Goal: Task Accomplishment & Management: Use online tool/utility

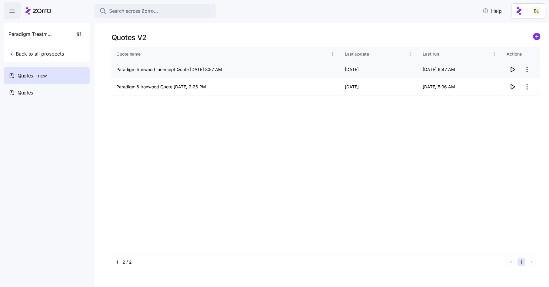
click at [513, 68] on icon "button" at bounding box center [512, 69] width 7 height 7
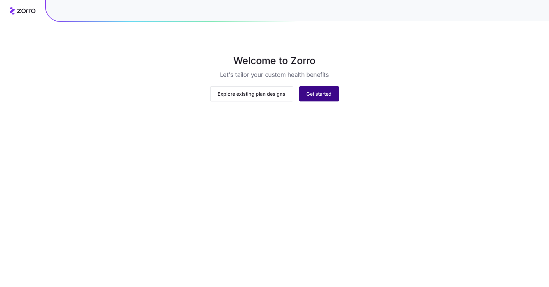
click at [320, 97] on span "Get started" at bounding box center [319, 93] width 25 height 7
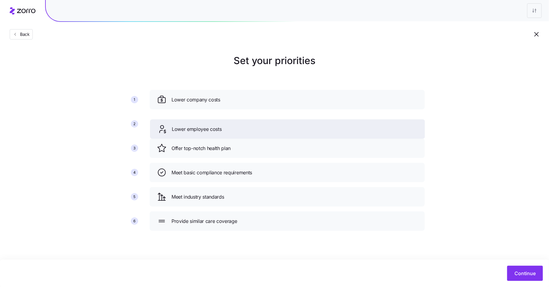
drag, startPoint x: 219, startPoint y: 153, endPoint x: 219, endPoint y: 133, distance: 20.3
click at [219, 133] on div "Lower employee costs" at bounding box center [287, 128] width 275 height 19
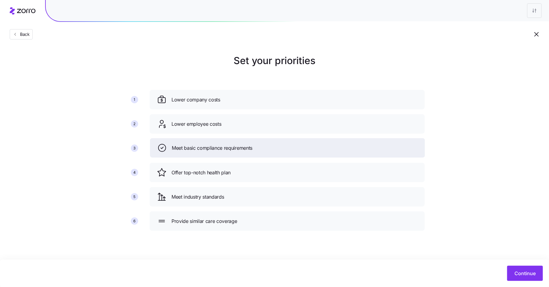
drag, startPoint x: 220, startPoint y: 176, endPoint x: 220, endPoint y: 149, distance: 27.3
click at [220, 149] on span "Meet basic compliance requirements" at bounding box center [212, 148] width 81 height 8
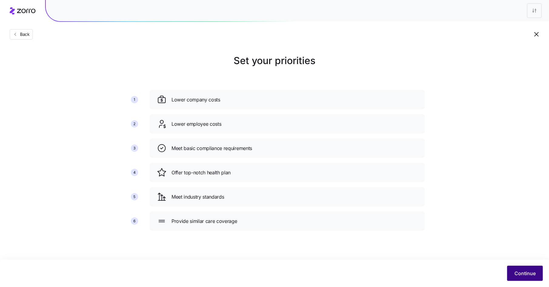
click at [531, 272] on span "Continue" at bounding box center [525, 272] width 21 height 7
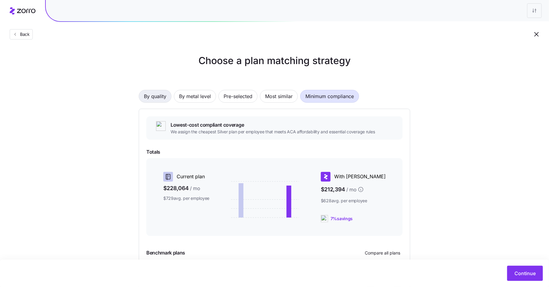
click at [152, 95] on span "By quality" at bounding box center [155, 96] width 22 height 12
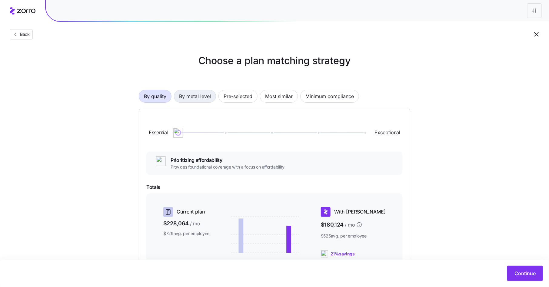
click at [188, 96] on span "By metal level" at bounding box center [195, 96] width 32 height 12
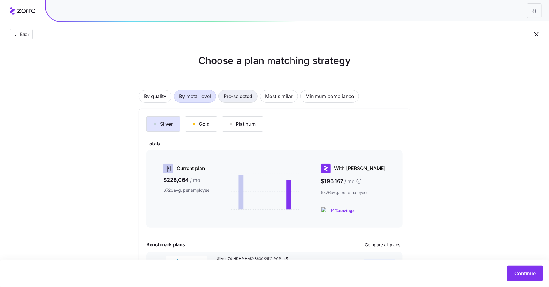
click at [239, 94] on span "Pre-selected" at bounding box center [238, 96] width 29 height 12
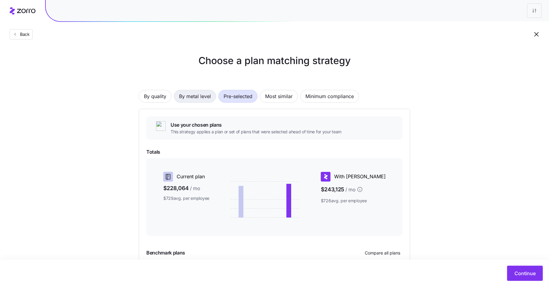
click at [197, 95] on span "By metal level" at bounding box center [195, 96] width 32 height 12
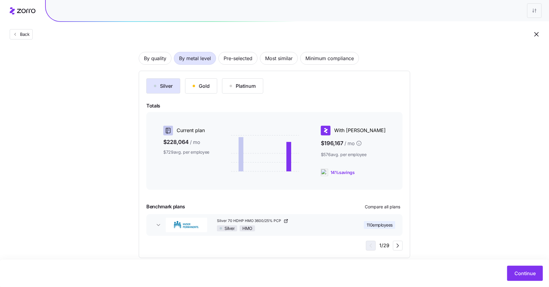
scroll to position [47, 0]
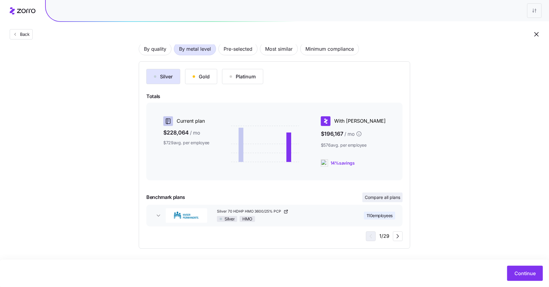
click at [392, 194] on span "Compare all plans" at bounding box center [382, 197] width 35 height 6
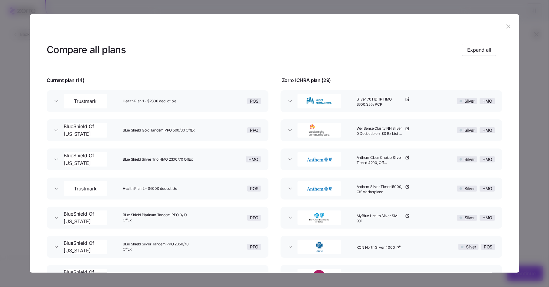
scroll to position [0, 0]
click at [429, 101] on div "Silver 70 HDHP HMO 3600/25% PCP" at bounding box center [396, 101] width 84 height 19
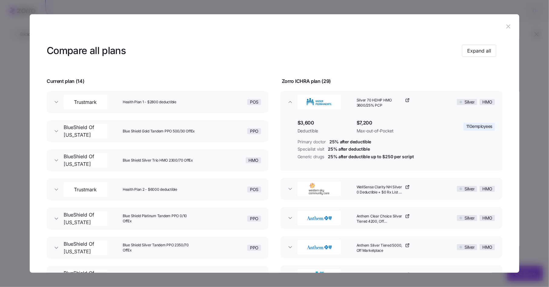
click at [422, 185] on div "WellSense Clarity NH Silver 0 Deductible + $0 Rx List + 24/7 Nurse Advice" at bounding box center [396, 188] width 84 height 19
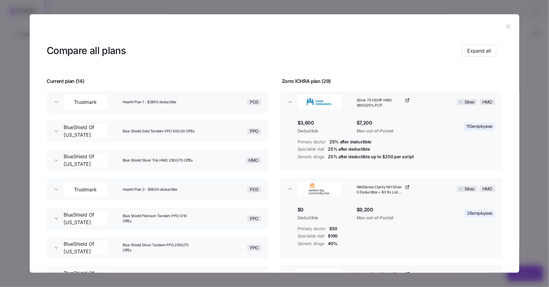
click at [421, 99] on div "Silver 70 HDHP HMO 3600/25% PCP" at bounding box center [396, 101] width 84 height 19
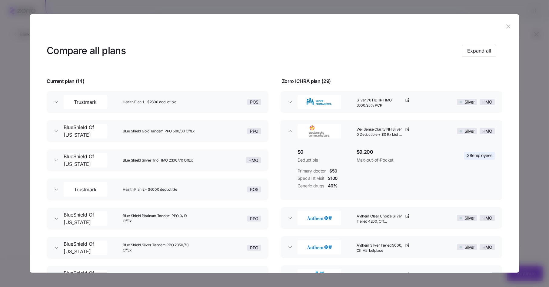
click at [422, 131] on div "WellSense Clarity NH Silver 0 Deductible + $0 Rx List + 24/7 Nurse Advice" at bounding box center [396, 130] width 84 height 19
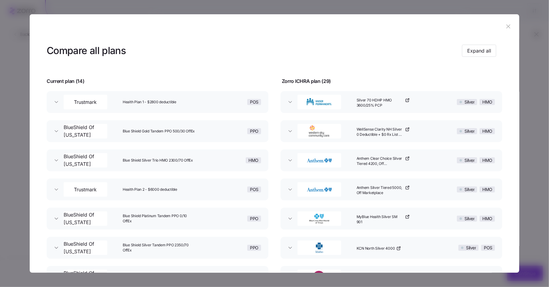
click at [505, 25] on icon "button" at bounding box center [508, 26] width 7 height 7
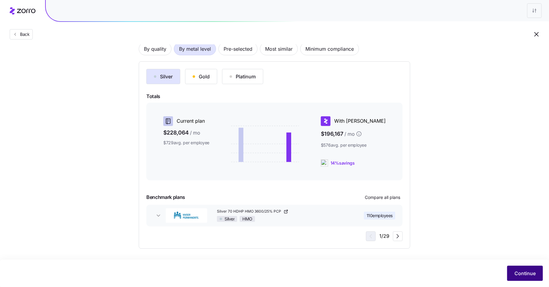
click at [523, 273] on span "Continue" at bounding box center [525, 272] width 21 height 7
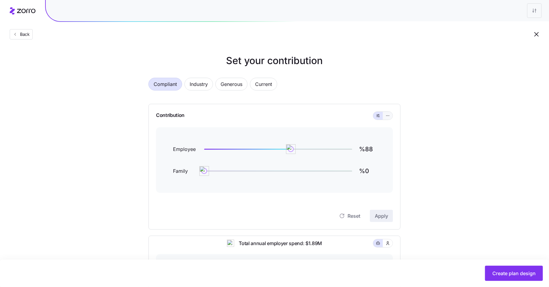
click at [389, 114] on icon "button" at bounding box center [388, 115] width 4 height 7
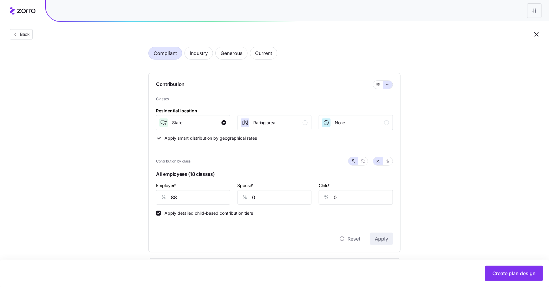
scroll to position [33, 0]
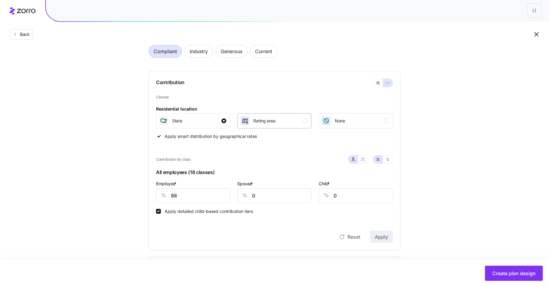
click at [304, 122] on div "button" at bounding box center [305, 120] width 5 height 5
click at [221, 121] on div "State" at bounding box center [193, 121] width 68 height 10
click at [175, 196] on input "88" at bounding box center [193, 195] width 74 height 15
drag, startPoint x: 180, startPoint y: 196, endPoint x: 165, endPoint y: 196, distance: 15.2
click at [165, 196] on div "% 88" at bounding box center [193, 195] width 74 height 15
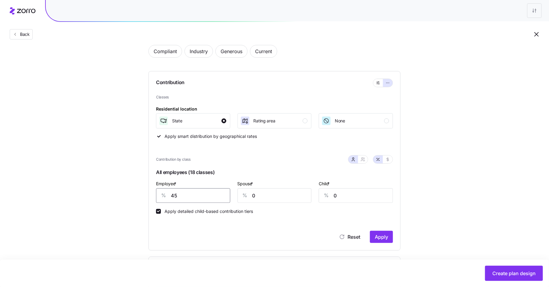
type input "45"
type input "40"
click at [377, 236] on span "Apply" at bounding box center [381, 236] width 13 height 7
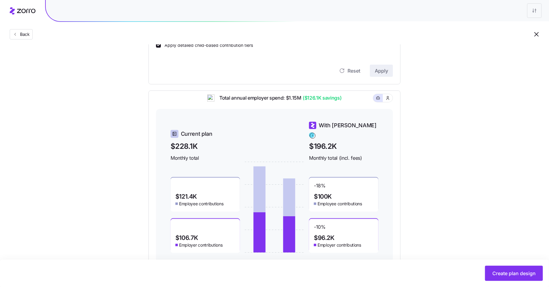
scroll to position [219, 0]
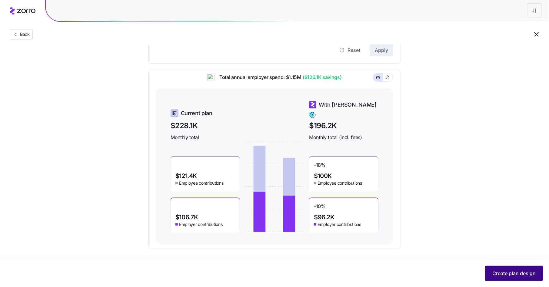
click at [517, 271] on span "Create plan design" at bounding box center [514, 272] width 43 height 7
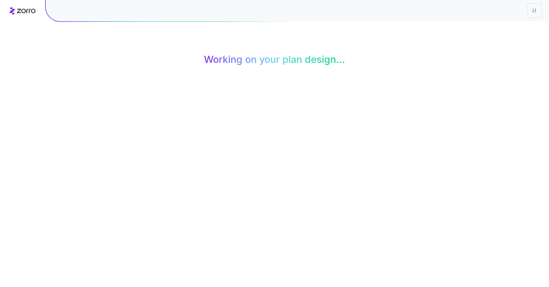
scroll to position [0, 0]
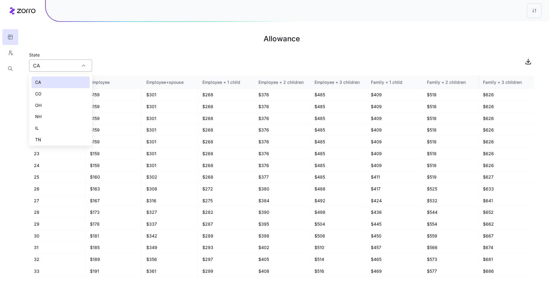
click at [85, 65] on div "CA" at bounding box center [60, 65] width 63 height 12
click at [73, 119] on div "TN" at bounding box center [61, 124] width 58 height 12
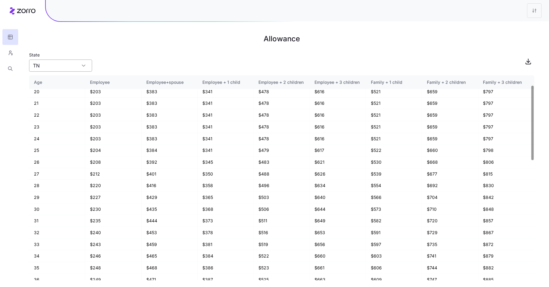
scroll to position [32, 0]
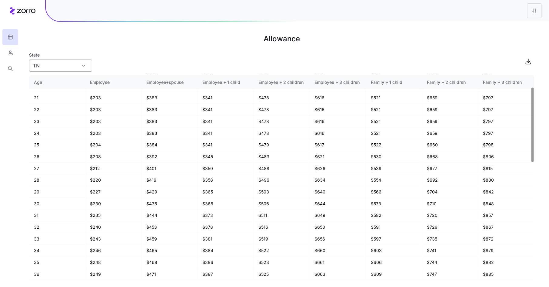
click at [79, 66] on input "TN" at bounding box center [60, 65] width 63 height 12
click at [66, 133] on div "WA" at bounding box center [61, 135] width 58 height 12
click at [78, 67] on input "WA" at bounding box center [60, 65] width 63 height 12
click at [63, 119] on div "AZ" at bounding box center [61, 115] width 58 height 12
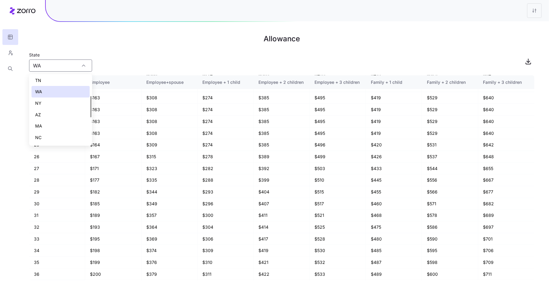
type input "AZ"
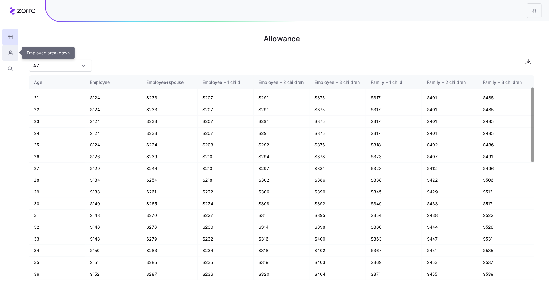
click at [9, 52] on icon "button" at bounding box center [10, 53] width 5 height 6
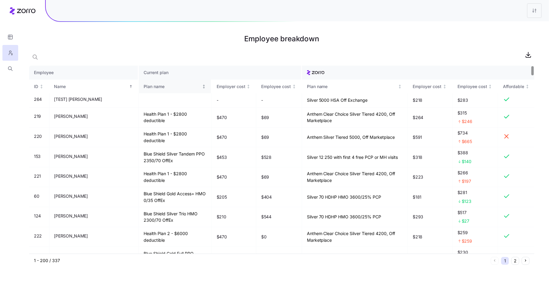
click at [144, 86] on div "Plan name" at bounding box center [172, 86] width 57 height 7
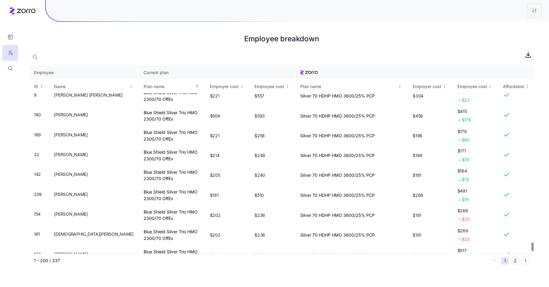
scroll to position [3795, 0]
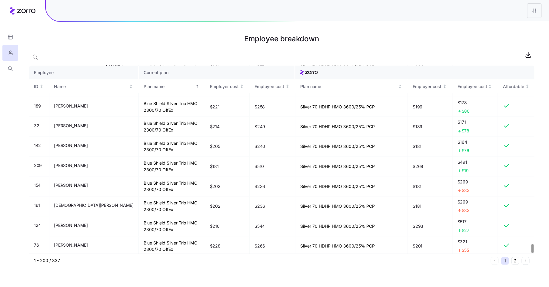
click at [516, 259] on button "2" at bounding box center [516, 261] width 8 height 8
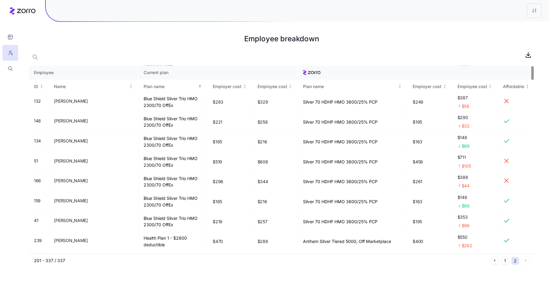
scroll to position [0, 0]
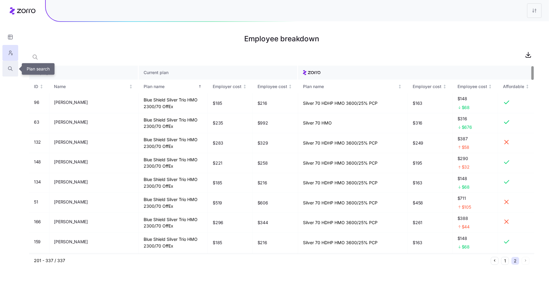
click at [11, 69] on icon "button" at bounding box center [10, 68] width 5 height 6
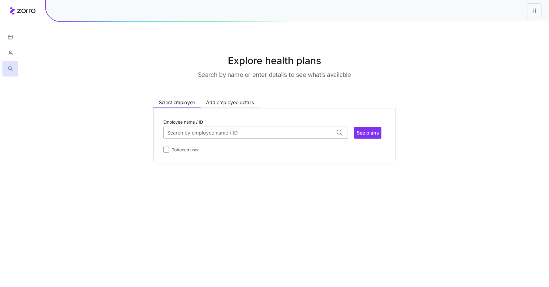
click at [198, 133] on input "Employee name / ID" at bounding box center [255, 132] width 185 height 12
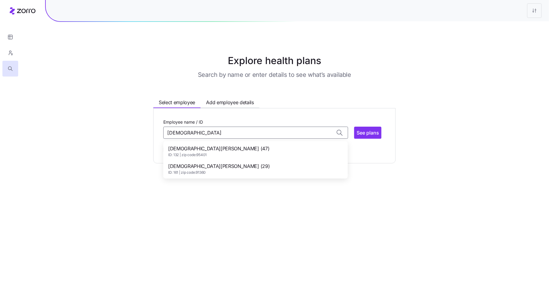
click at [198, 148] on span "Christian Nava (47)" at bounding box center [218, 149] width 101 height 8
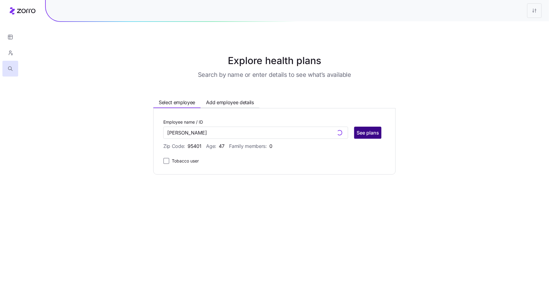
click at [369, 134] on span "See plans" at bounding box center [368, 132] width 22 height 7
type input "Christian Nava (ID: 132)"
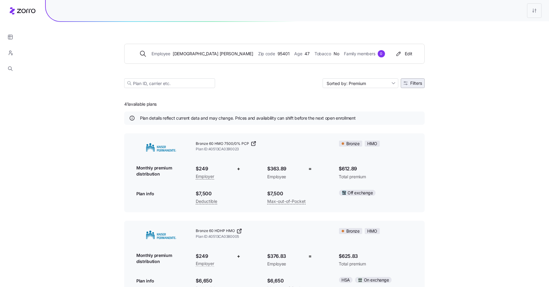
click at [418, 83] on span "Filters" at bounding box center [417, 83] width 12 height 4
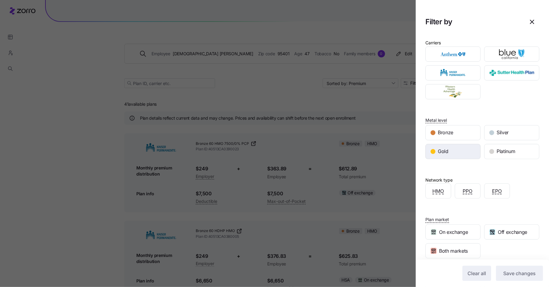
click at [462, 148] on div "Gold" at bounding box center [453, 151] width 55 height 15
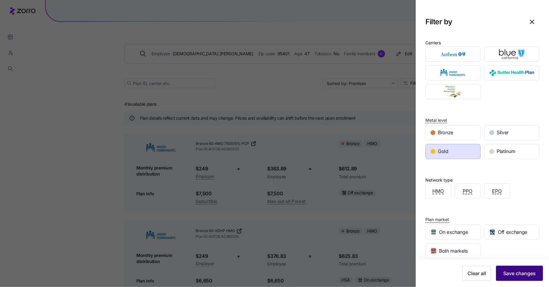
click at [523, 274] on span "Save changes" at bounding box center [520, 272] width 32 height 7
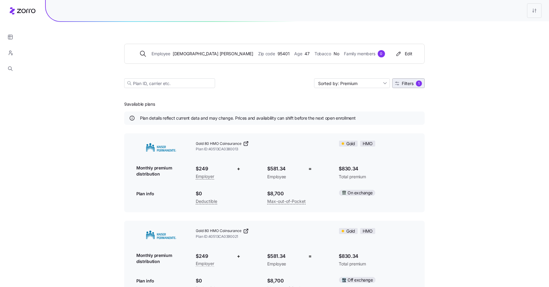
click at [413, 84] on span "Filters" at bounding box center [408, 83] width 12 height 4
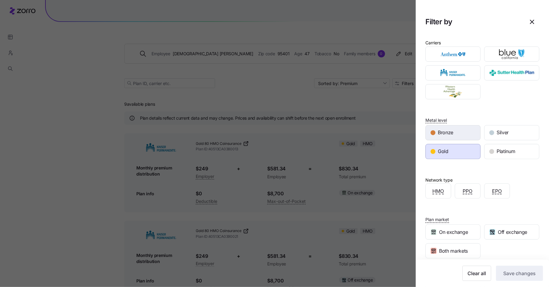
click at [445, 130] on span "Bronze" at bounding box center [445, 133] width 15 height 8
click at [452, 147] on div "Gold" at bounding box center [453, 151] width 55 height 15
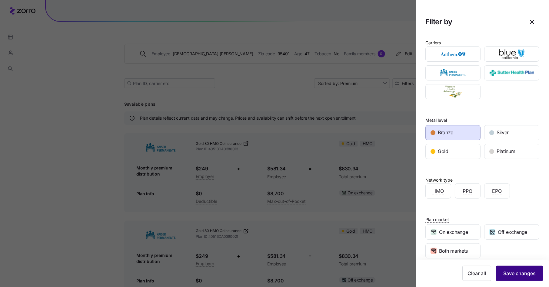
click at [520, 269] on button "Save changes" at bounding box center [519, 272] width 47 height 15
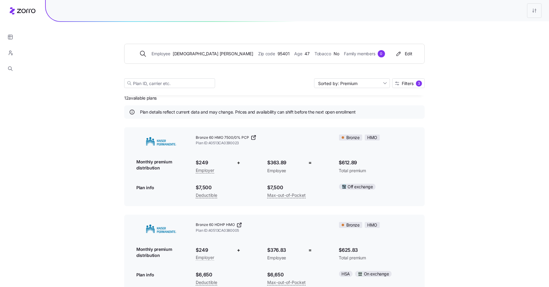
scroll to position [7, 0]
click at [9, 67] on icon "button" at bounding box center [10, 68] width 5 height 6
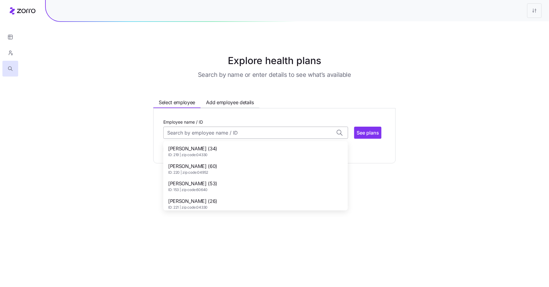
click at [209, 130] on input "Employee name / ID" at bounding box center [255, 132] width 185 height 12
click at [140, 155] on div "Explore health plans Search by name or enter details to see what’s available Se…" at bounding box center [274, 108] width 301 height 110
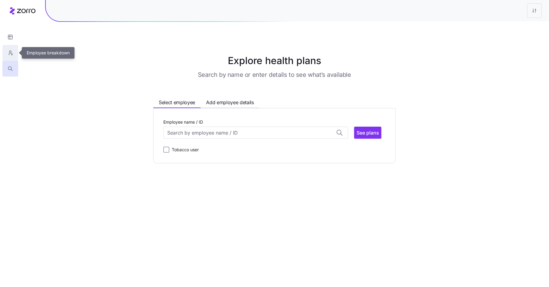
click at [11, 52] on icon "button" at bounding box center [10, 53] width 5 height 6
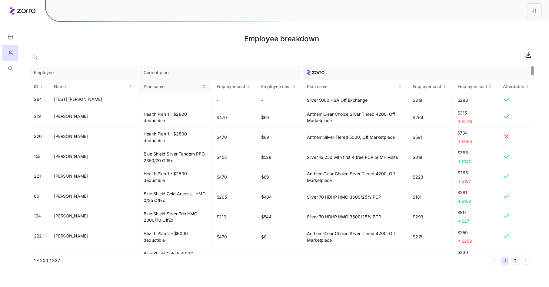
click at [144, 83] on div "Plan name" at bounding box center [172, 86] width 57 height 7
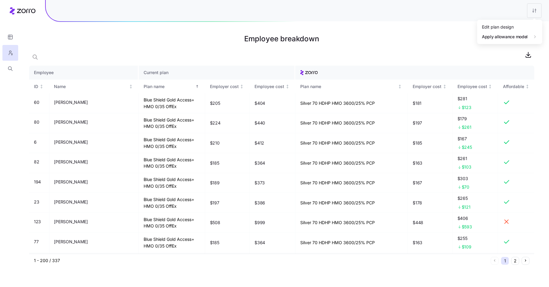
click at [534, 9] on html "Employee breakdown Employee Current plan ID Name Plan name Employer cost Employ…" at bounding box center [274, 143] width 549 height 287
click at [522, 27] on div "Edit plan design" at bounding box center [510, 27] width 60 height 10
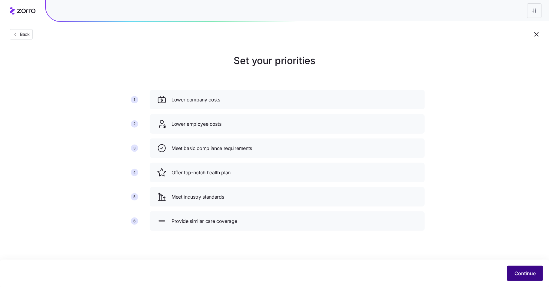
click at [525, 271] on span "Continue" at bounding box center [525, 272] width 21 height 7
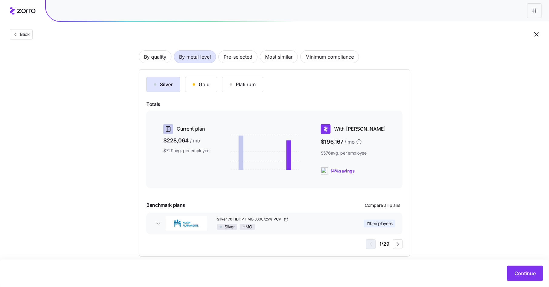
scroll to position [47, 0]
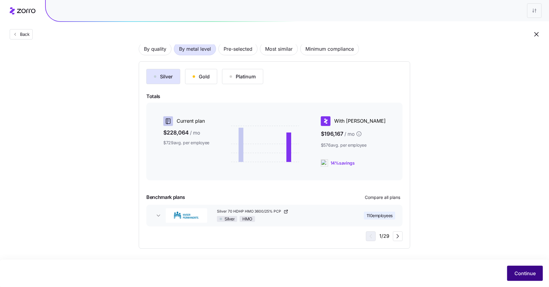
click at [525, 276] on span "Continue" at bounding box center [525, 272] width 21 height 7
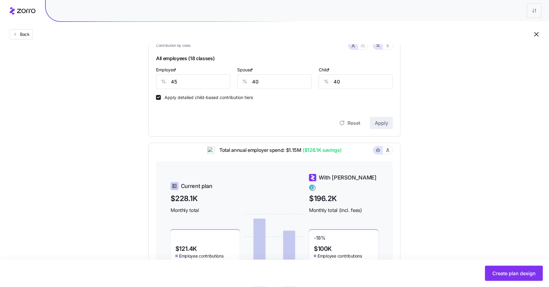
scroll to position [219, 0]
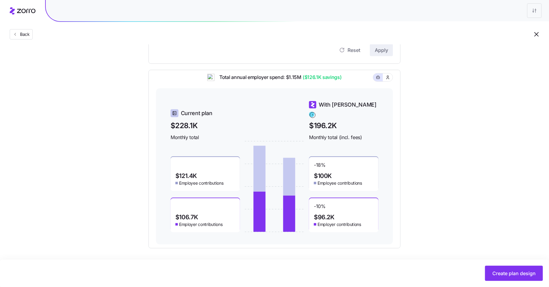
click at [310, 81] on span "($126.1K savings)" at bounding box center [322, 77] width 40 height 8
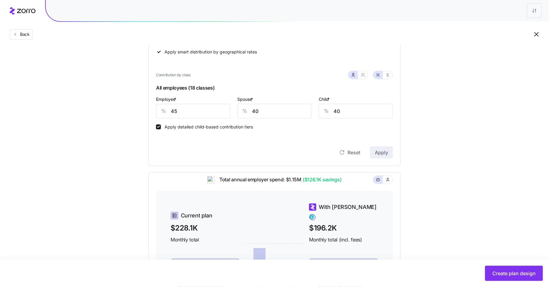
scroll to position [130, 0]
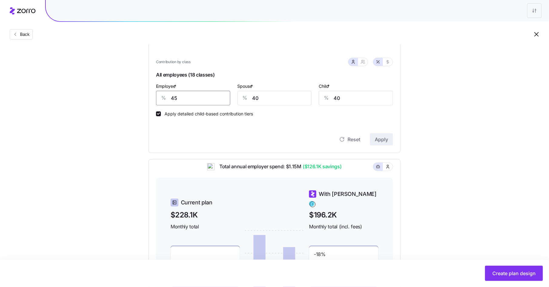
drag, startPoint x: 178, startPoint y: 98, endPoint x: 167, endPoint y: 98, distance: 10.6
click at [167, 98] on div "% 45" at bounding box center [193, 98] width 74 height 15
type input "50"
type input "45"
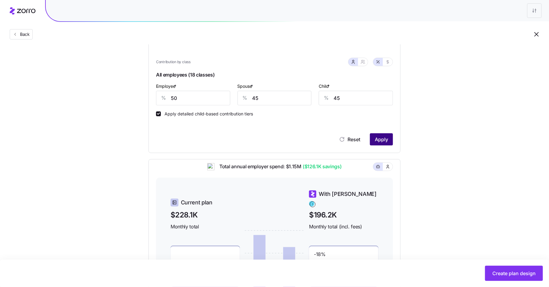
click at [381, 136] on span "Apply" at bounding box center [381, 139] width 13 height 7
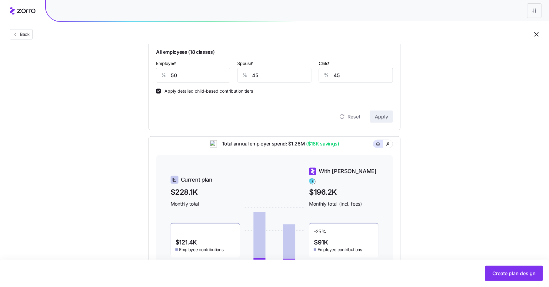
scroll to position [149, 0]
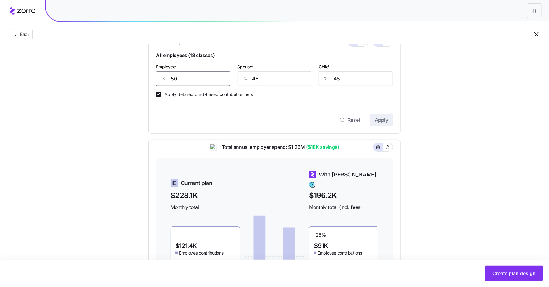
drag, startPoint x: 179, startPoint y: 79, endPoint x: 168, endPoint y: 79, distance: 10.6
click at [168, 79] on div "% 50" at bounding box center [193, 78] width 74 height 15
type input "100"
type input "0"
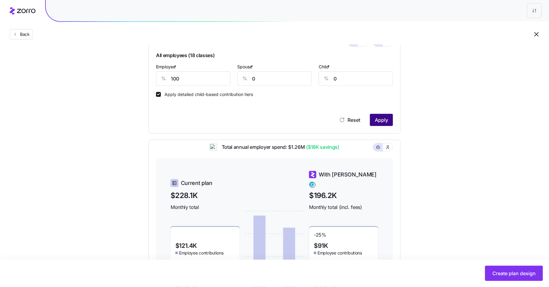
click at [377, 119] on span "Apply" at bounding box center [381, 119] width 13 height 7
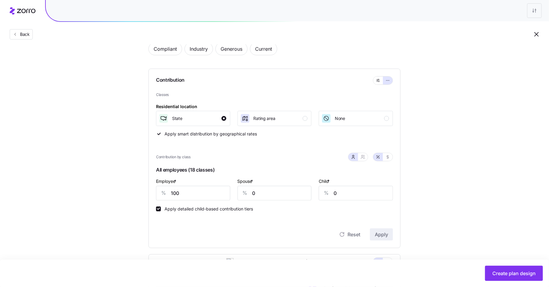
scroll to position [0, 0]
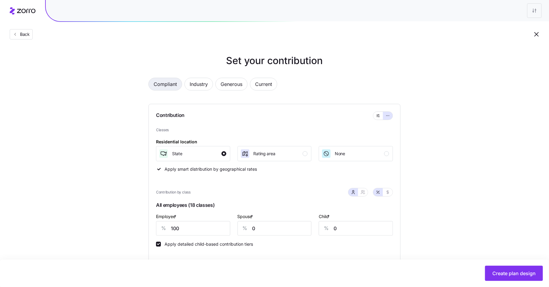
click at [166, 86] on span "Compliant" at bounding box center [165, 84] width 23 height 12
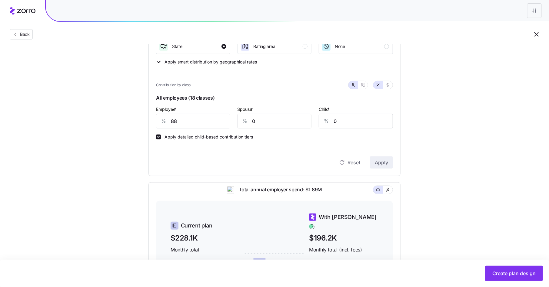
scroll to position [106, 0]
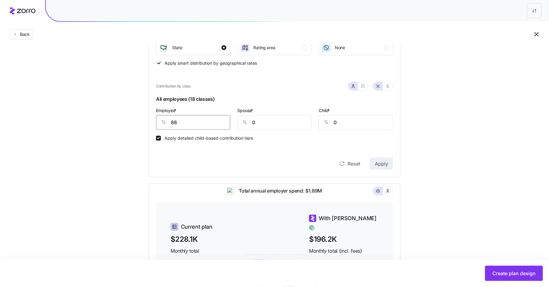
drag, startPoint x: 185, startPoint y: 126, endPoint x: 167, endPoint y: 125, distance: 17.3
click at [167, 125] on div "% 88" at bounding box center [193, 122] width 74 height 15
drag, startPoint x: 181, startPoint y: 124, endPoint x: 169, endPoint y: 123, distance: 12.4
click at [169, 123] on div "% 88" at bounding box center [193, 122] width 74 height 15
type input "45"
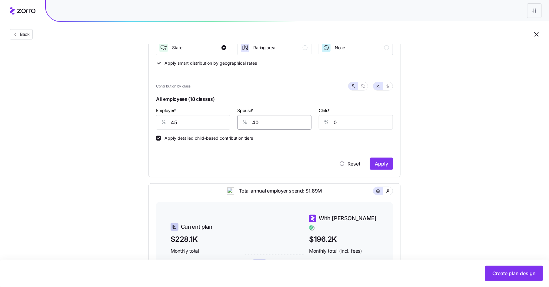
type input "40"
click at [377, 160] on span "Apply" at bounding box center [381, 163] width 13 height 7
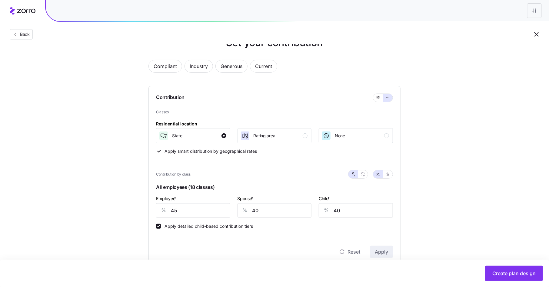
scroll to position [0, 0]
